Goal: Check status: Check status

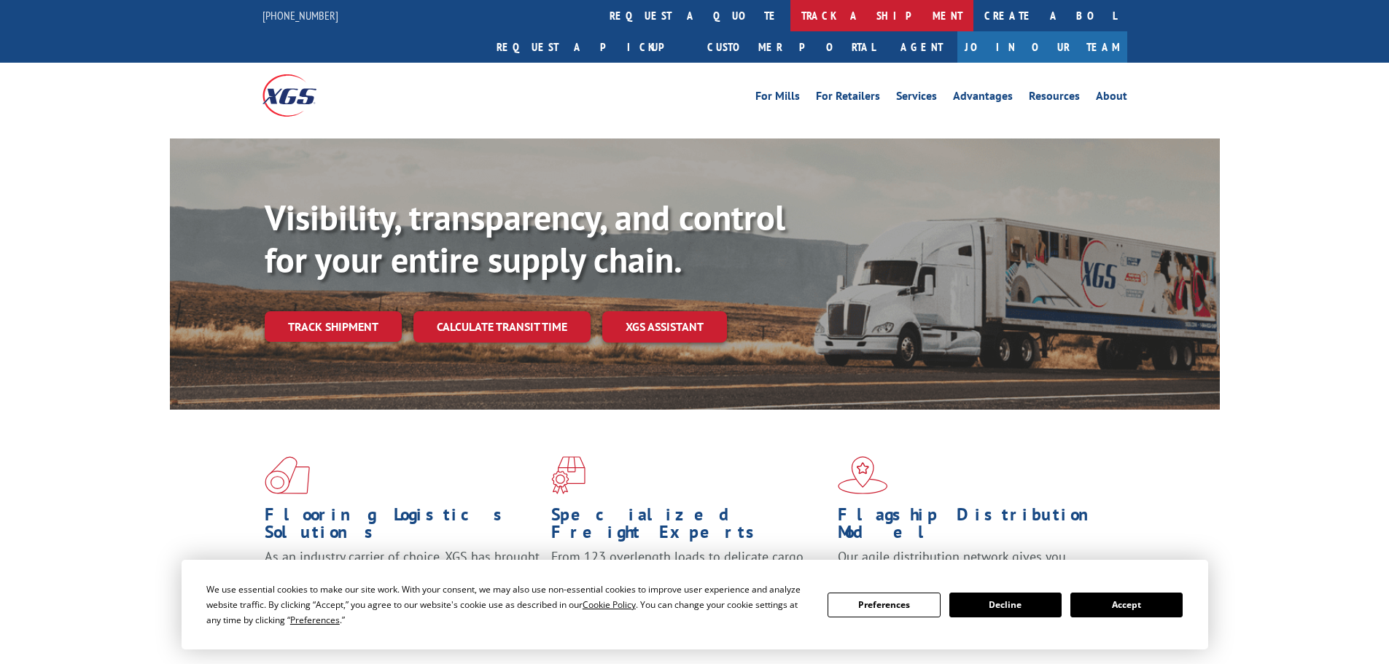
click at [791, 20] on link "track a shipment" at bounding box center [882, 15] width 183 height 31
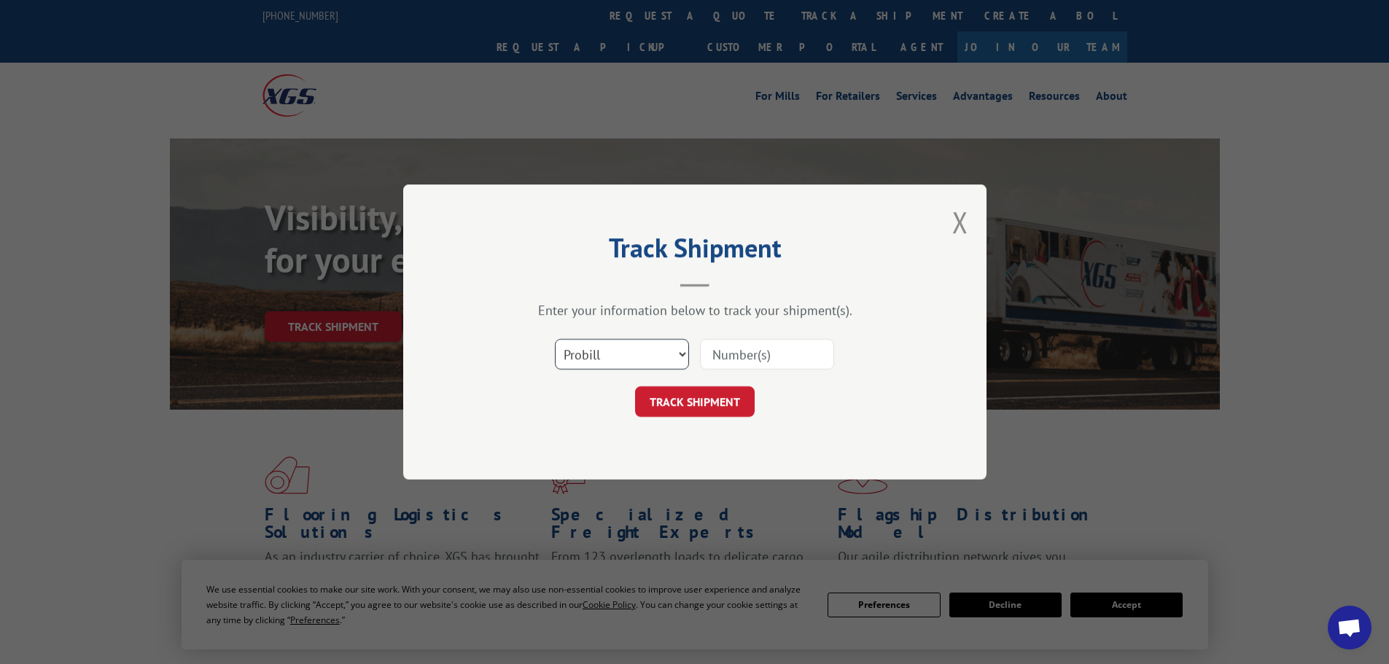
click at [681, 354] on select "Select category... Probill BOL PO" at bounding box center [622, 354] width 134 height 31
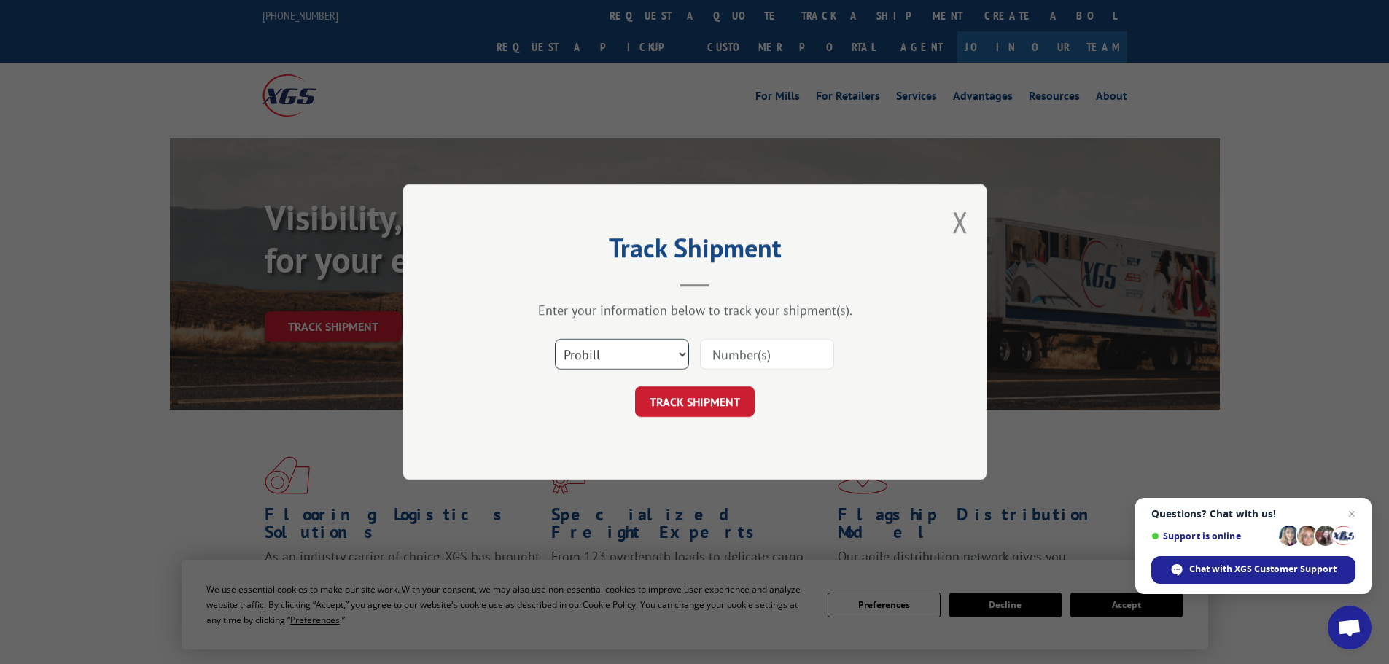
select select "po"
click at [555, 339] on select "Select category... Probill BOL PO" at bounding box center [622, 354] width 134 height 31
drag, startPoint x: 737, startPoint y: 343, endPoint x: 725, endPoint y: 329, distance: 18.7
click at [737, 344] on input at bounding box center [767, 354] width 134 height 31
type input "30541922"
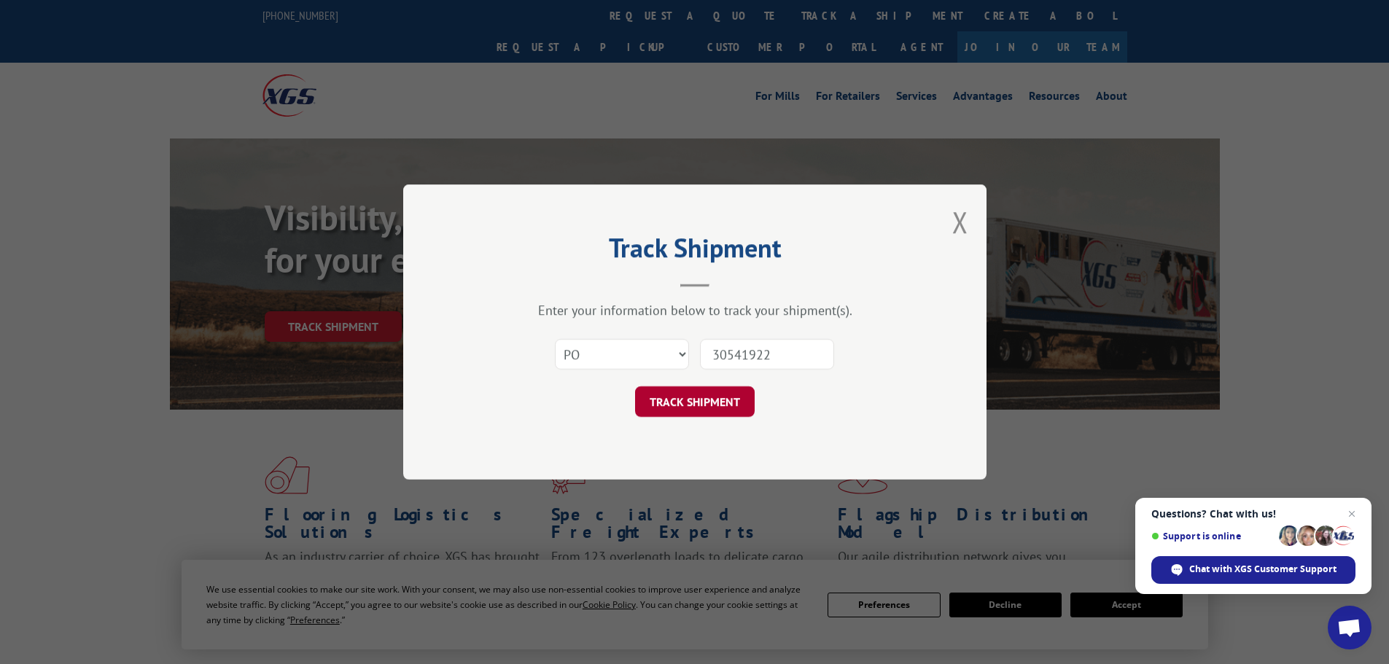
click at [702, 403] on button "TRACK SHIPMENT" at bounding box center [695, 402] width 120 height 31
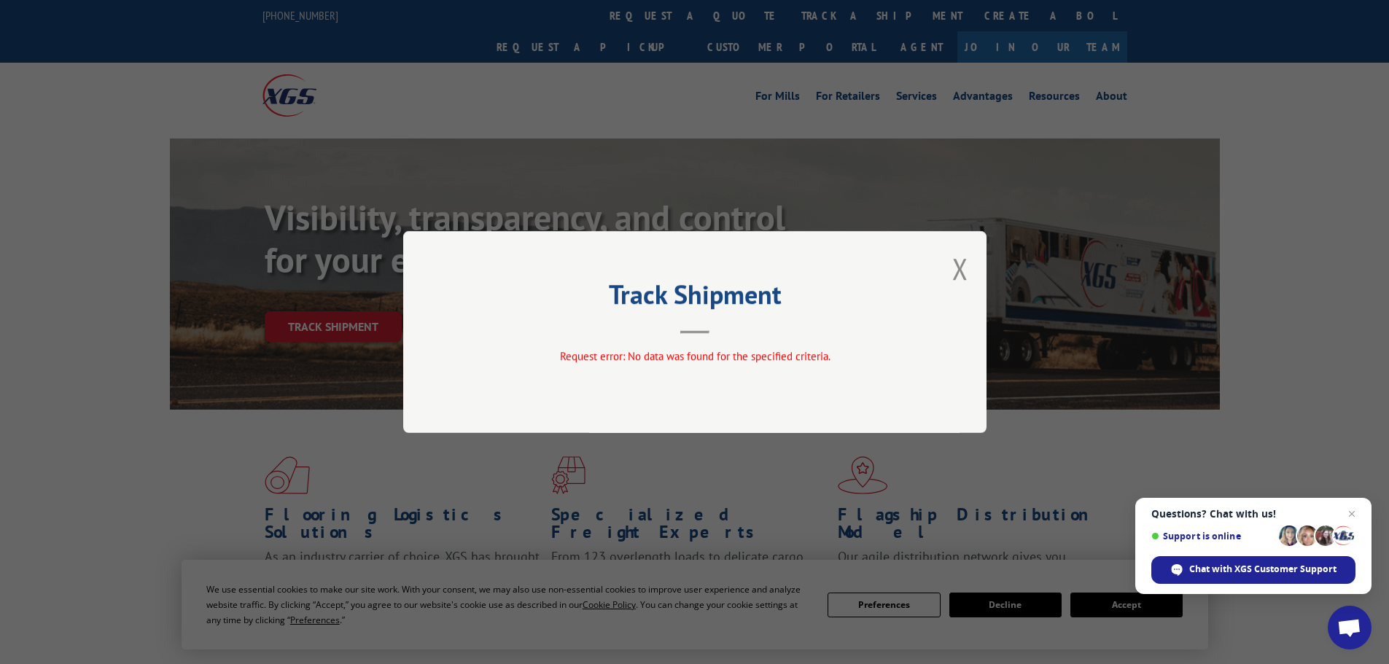
click at [958, 265] on button "Close modal" at bounding box center [960, 268] width 16 height 39
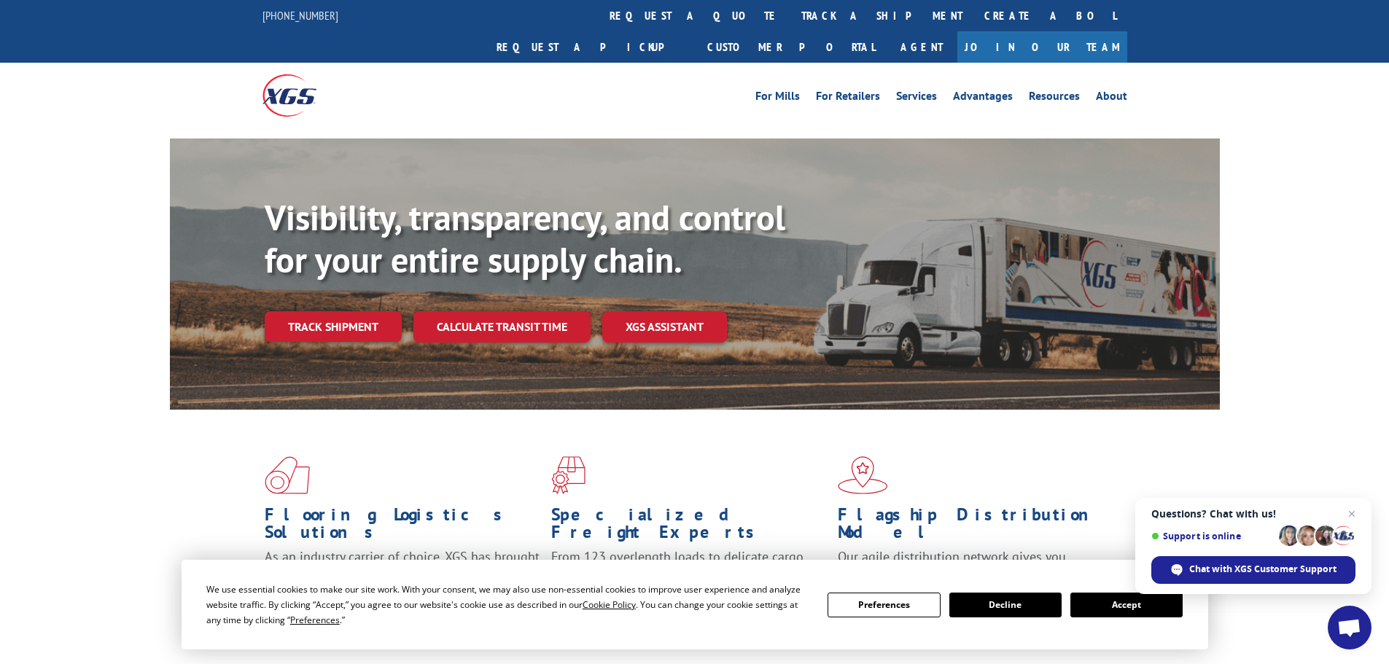
click at [791, 13] on link "track a shipment" at bounding box center [882, 15] width 183 height 31
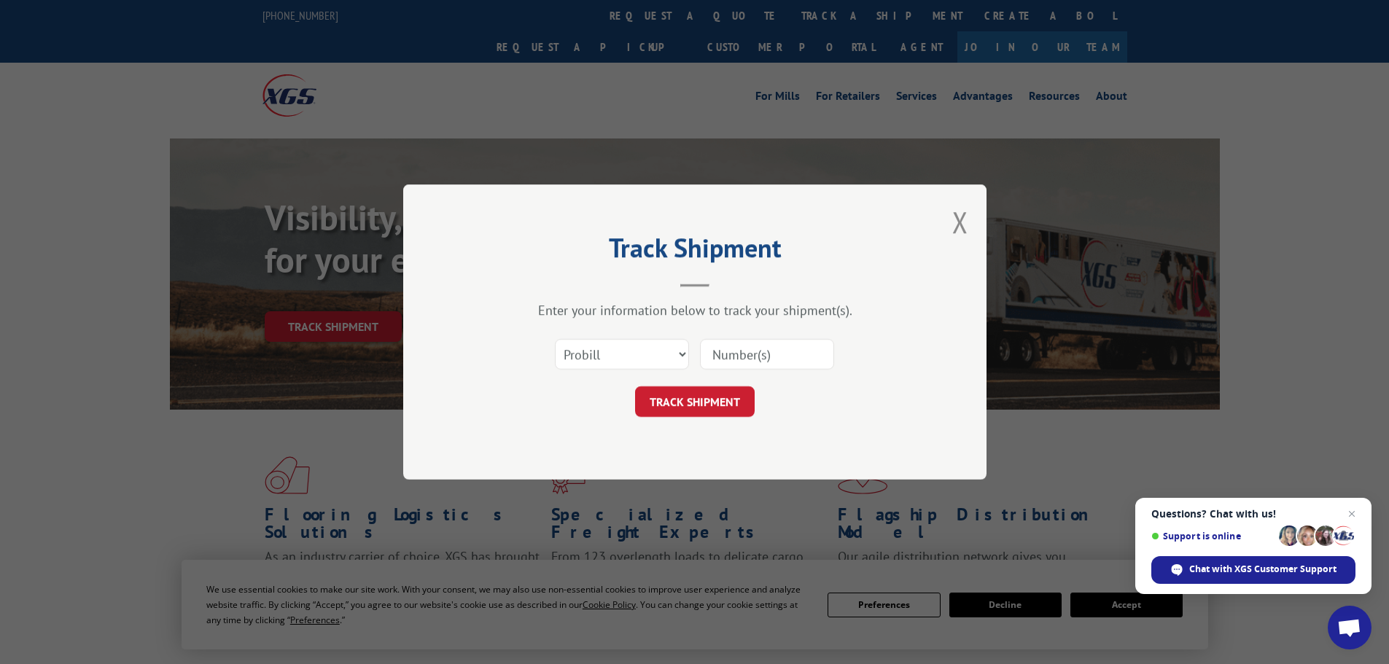
paste input "16755181"
type input "16755181"
click at [703, 402] on button "TRACK SHIPMENT" at bounding box center [695, 402] width 120 height 31
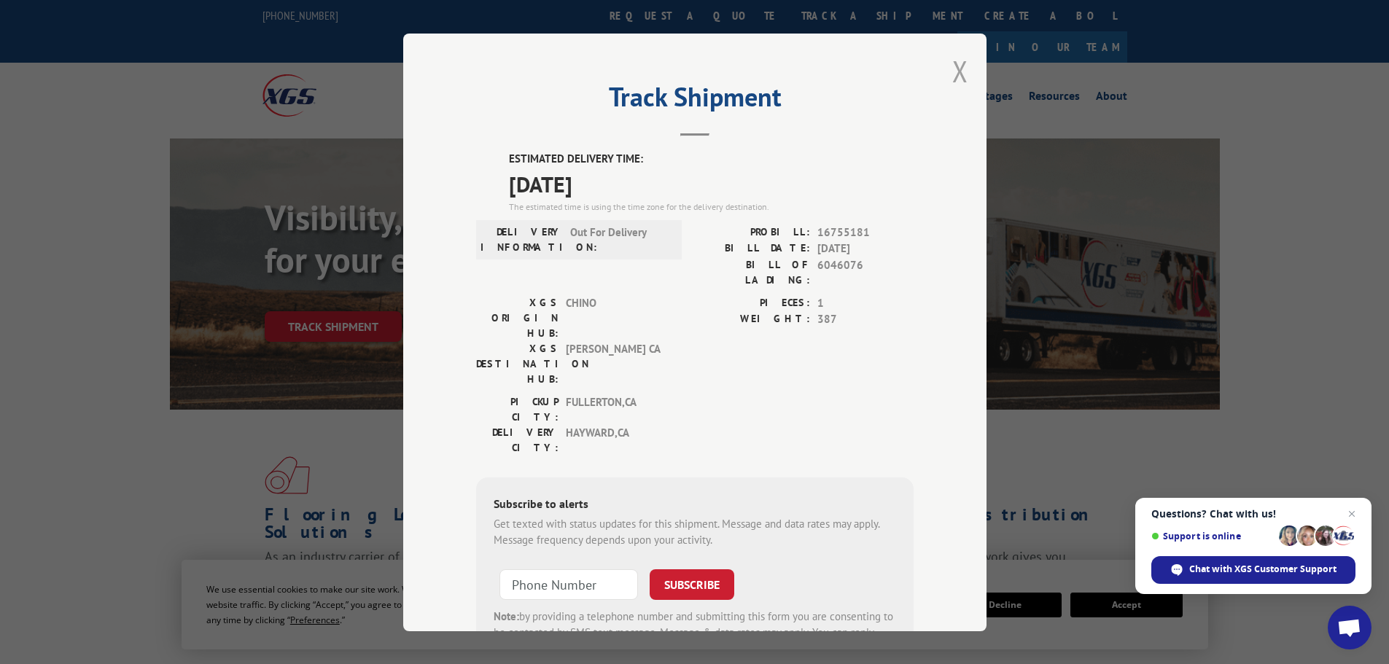
click at [954, 76] on button "Close modal" at bounding box center [960, 71] width 16 height 39
